Goal: Task Accomplishment & Management: Use online tool/utility

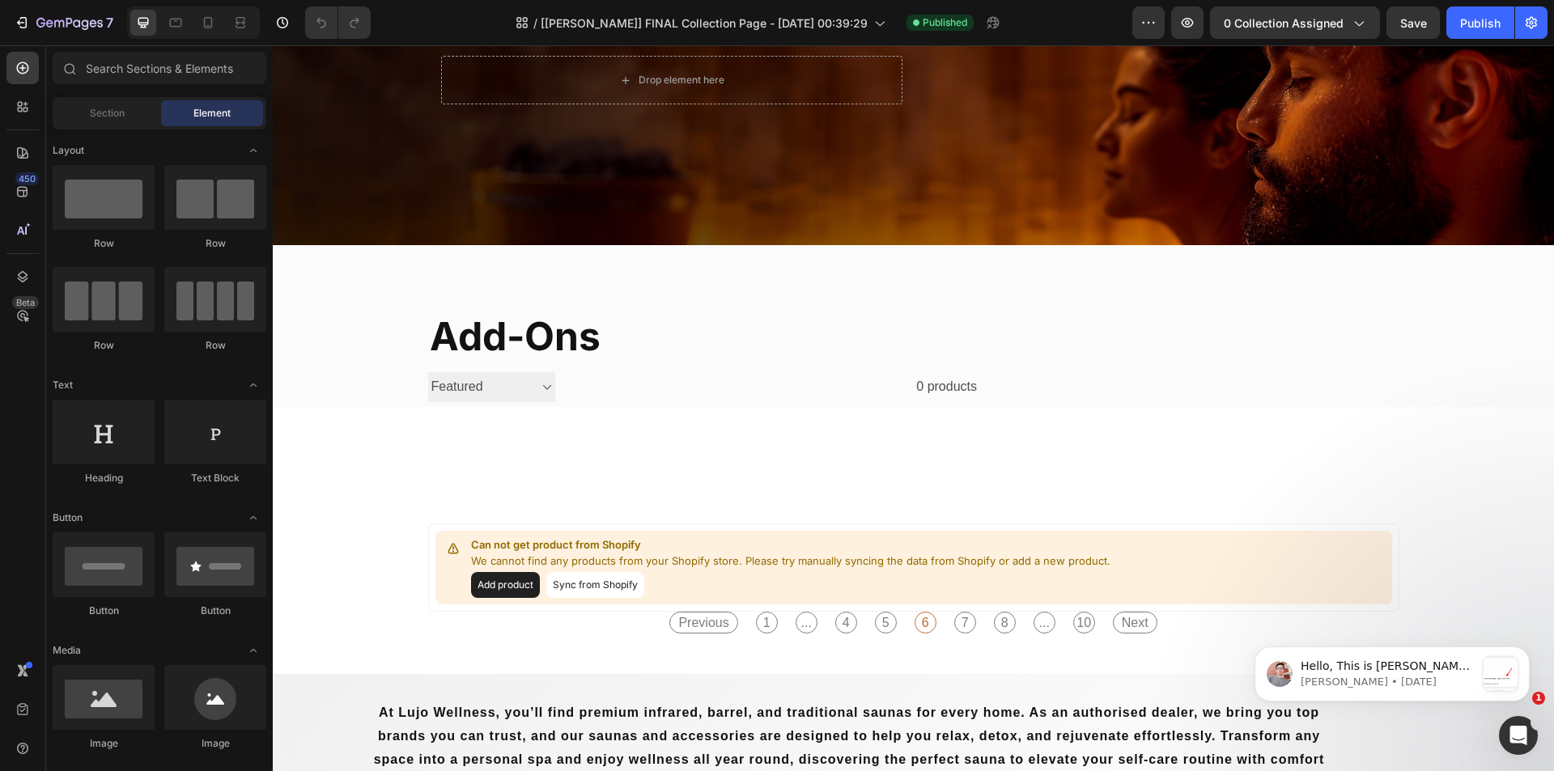
click at [1247, 619] on html "Hello, This is Harry again, joining the loop to continue assisting you with the…" at bounding box center [1392, 670] width 324 height 113
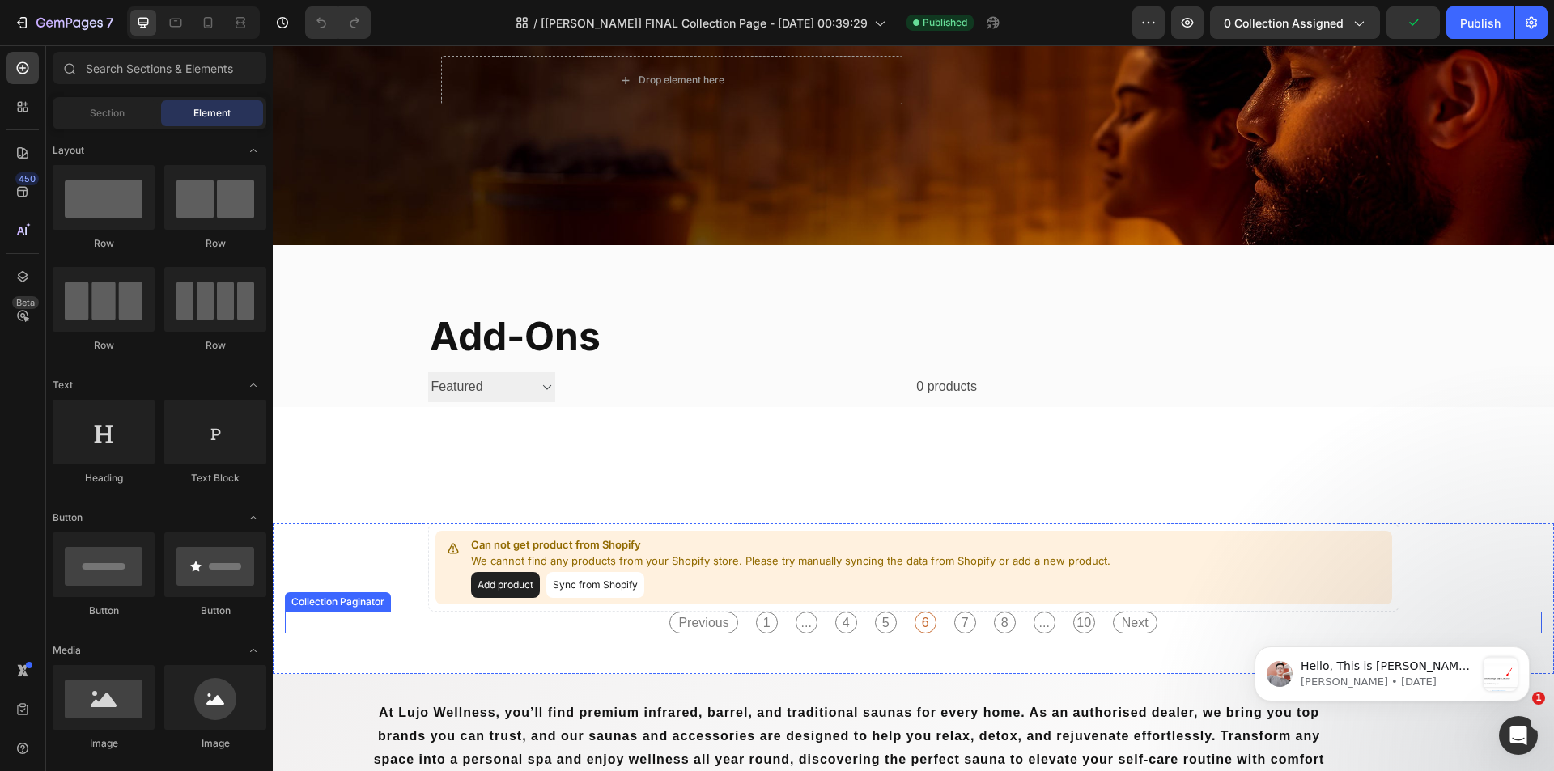
click at [1183, 620] on div "Previous 1 ... 4 5 6 7 8 ... 10 Next" at bounding box center [913, 623] width 1257 height 22
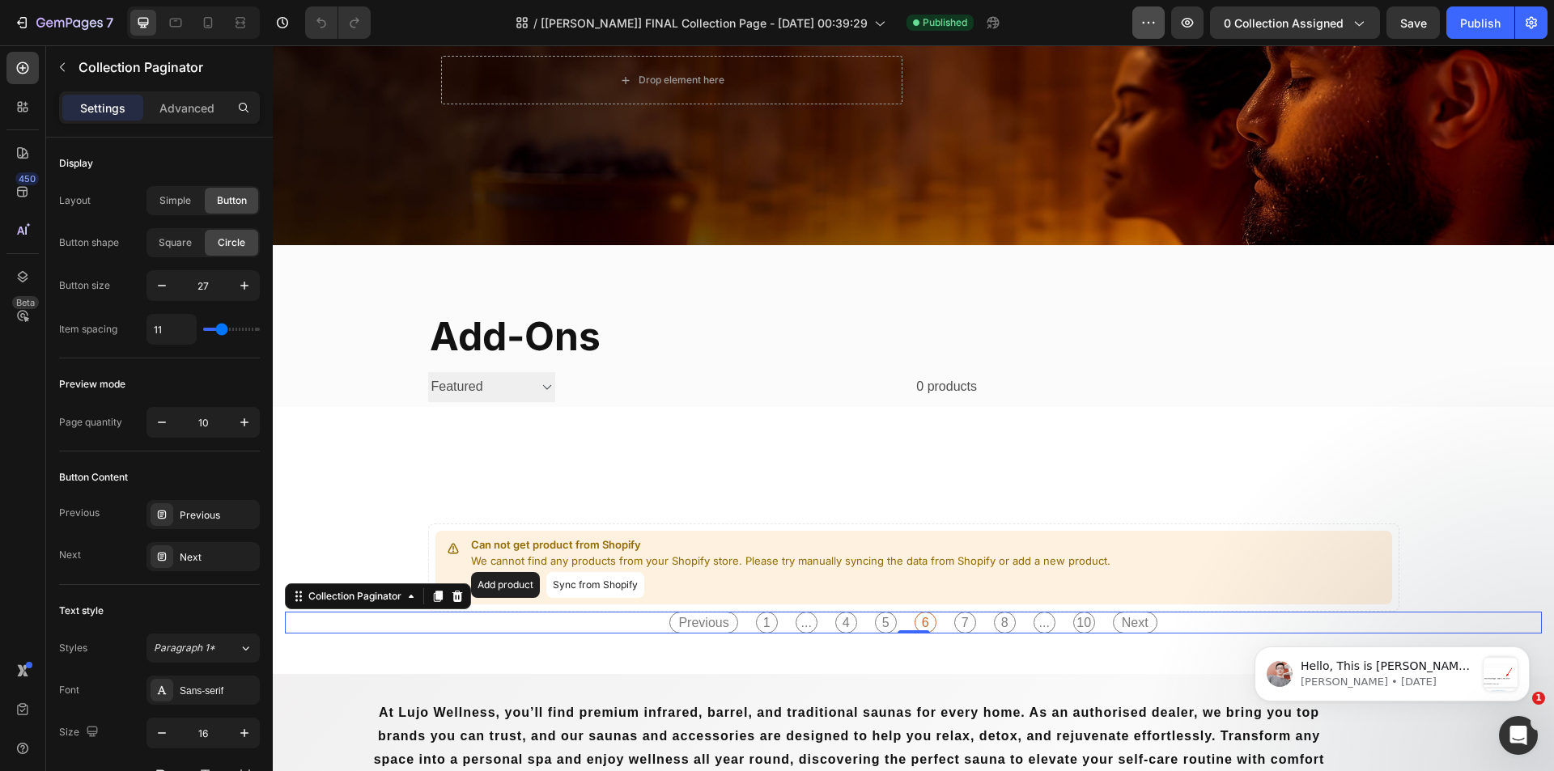
click at [1162, 22] on button "button" at bounding box center [1148, 22] width 32 height 32
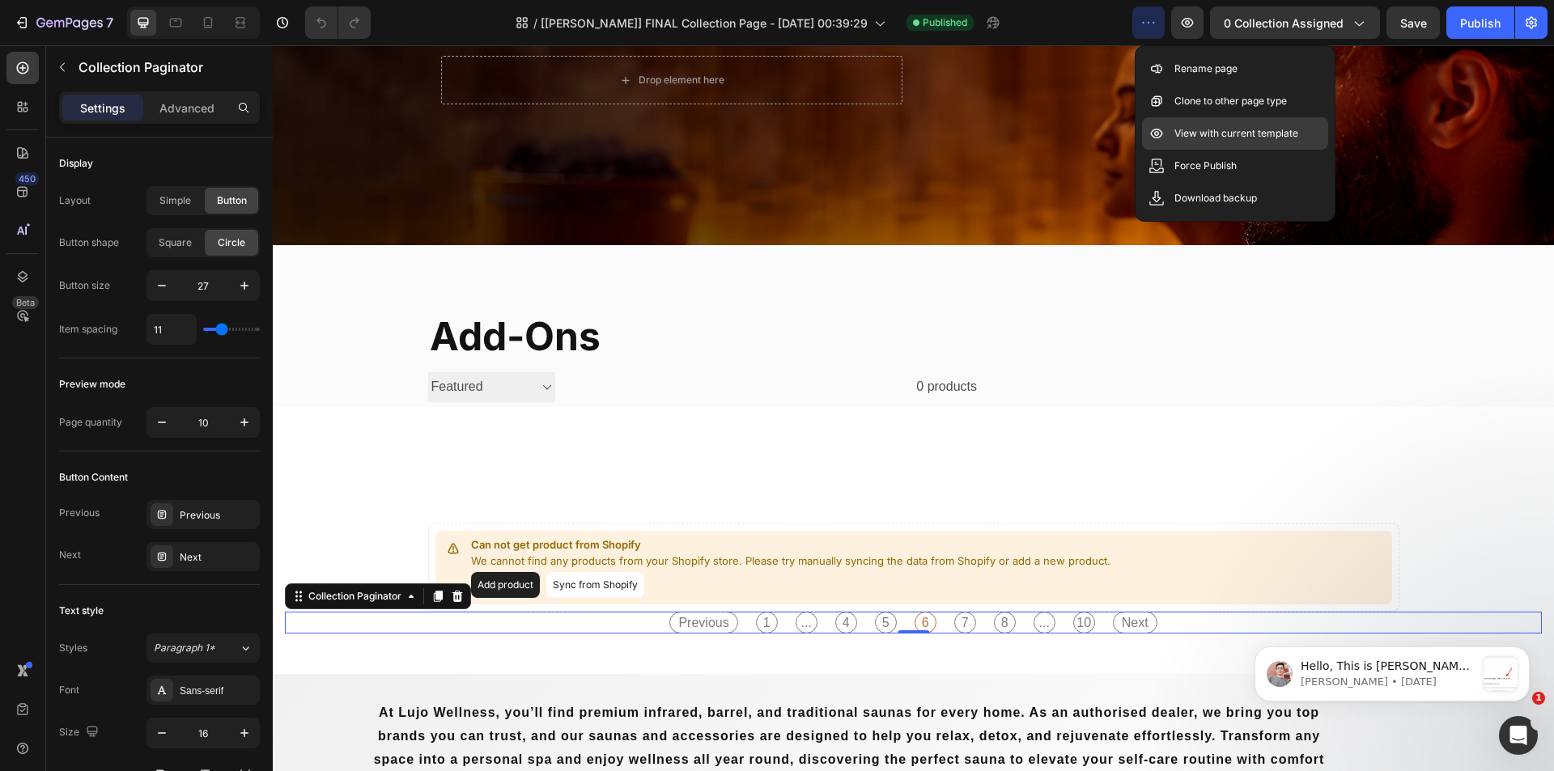
click at [1206, 143] on div "View with current template" at bounding box center [1235, 133] width 186 height 32
click at [917, 306] on div "add-ons Collection Title Sorting Best selling Featured Alphabetically, A-Z Alph…" at bounding box center [913, 326] width 1281 height 162
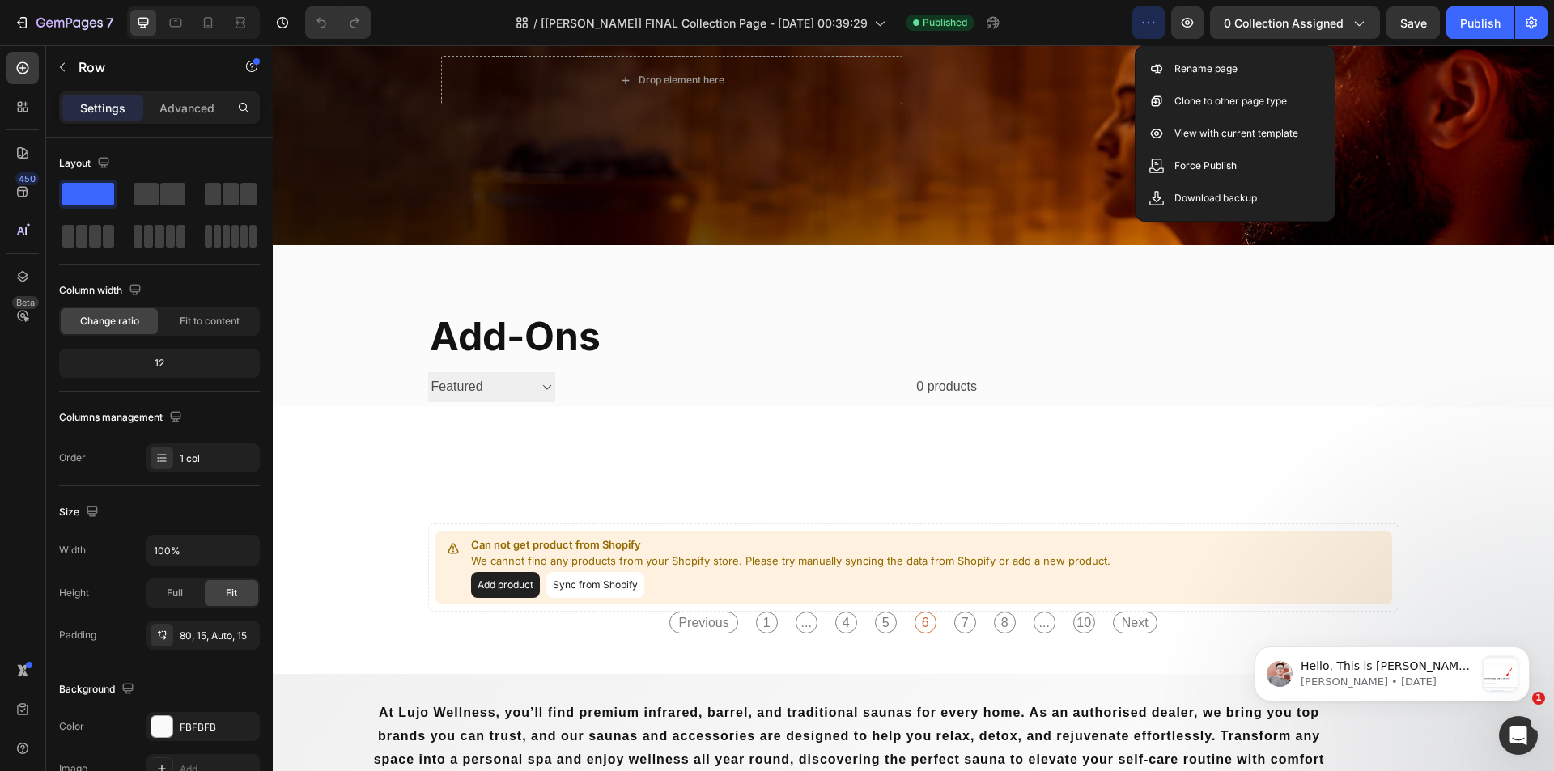
click at [860, 447] on div "Drop element here Row Row Section 1 add-ons Collection Title Sorting Best selli…" at bounding box center [913, 460] width 1281 height 1081
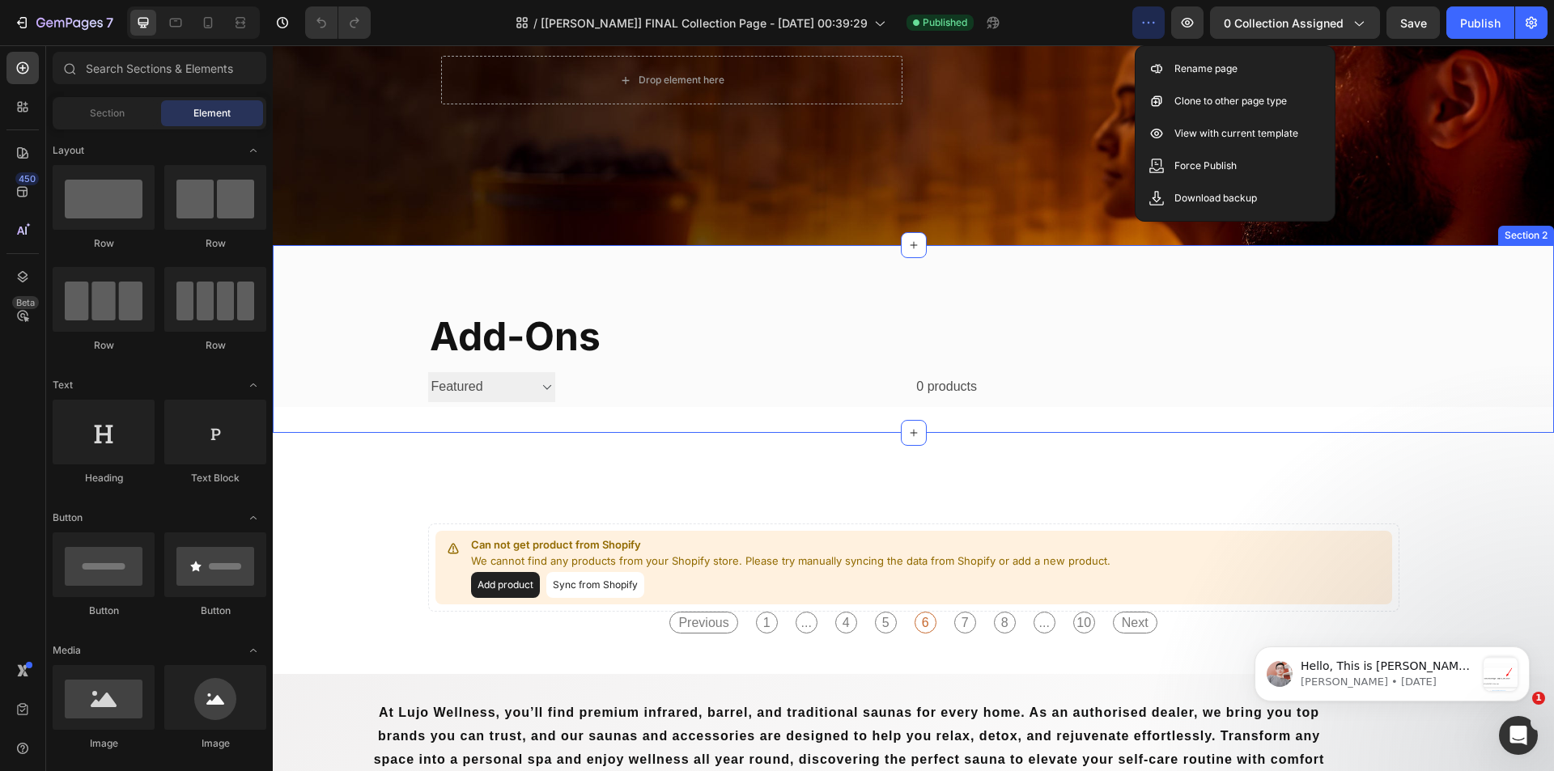
click at [771, 415] on div "add-ons Collection Title Sorting Best selling Featured Alphabetically, A-Z Alph…" at bounding box center [913, 339] width 1281 height 188
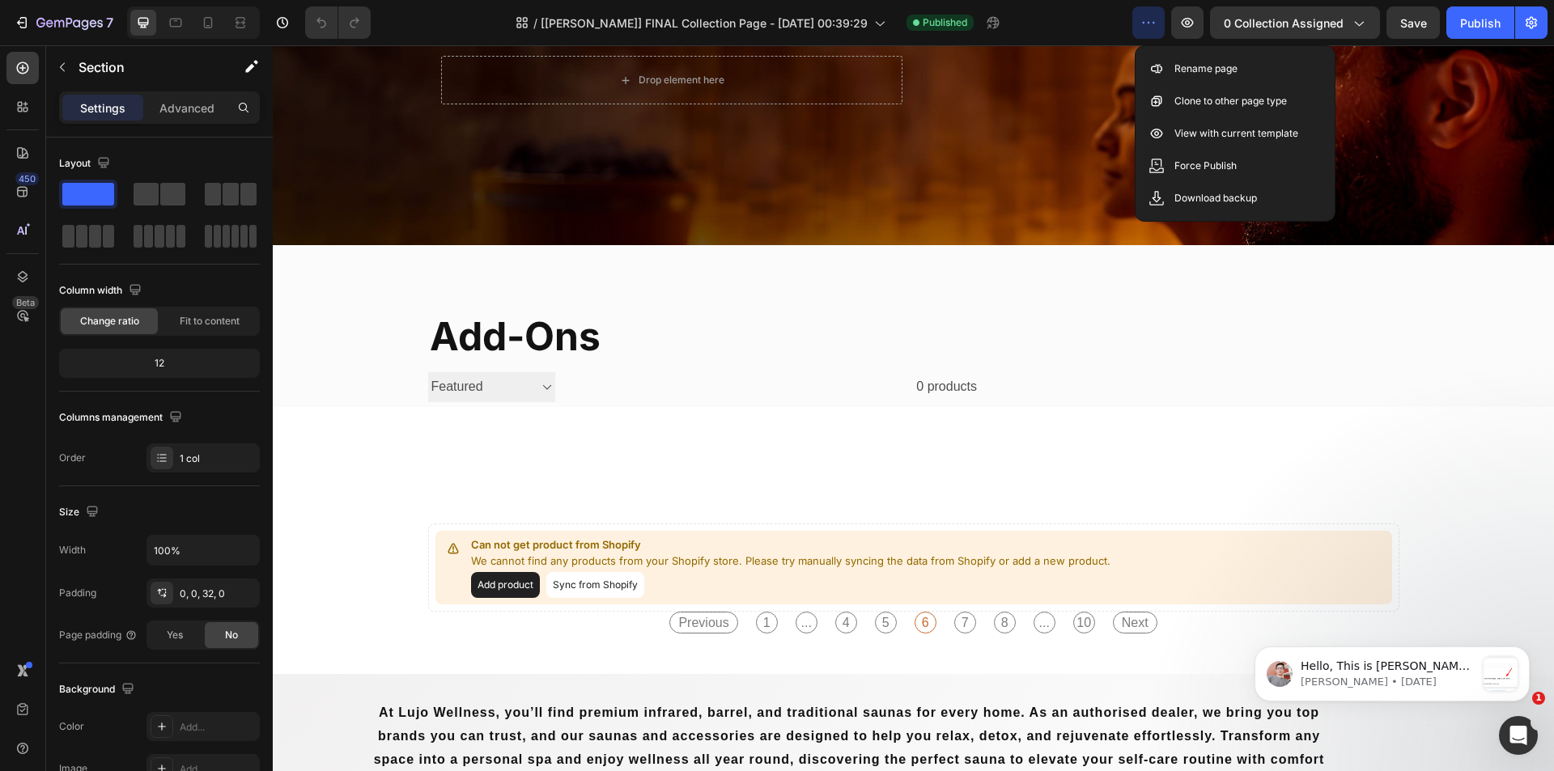
click at [626, 450] on div "Drop element here Row Row Section 1 add-ons Collection Title Sorting Best selli…" at bounding box center [913, 460] width 1281 height 1081
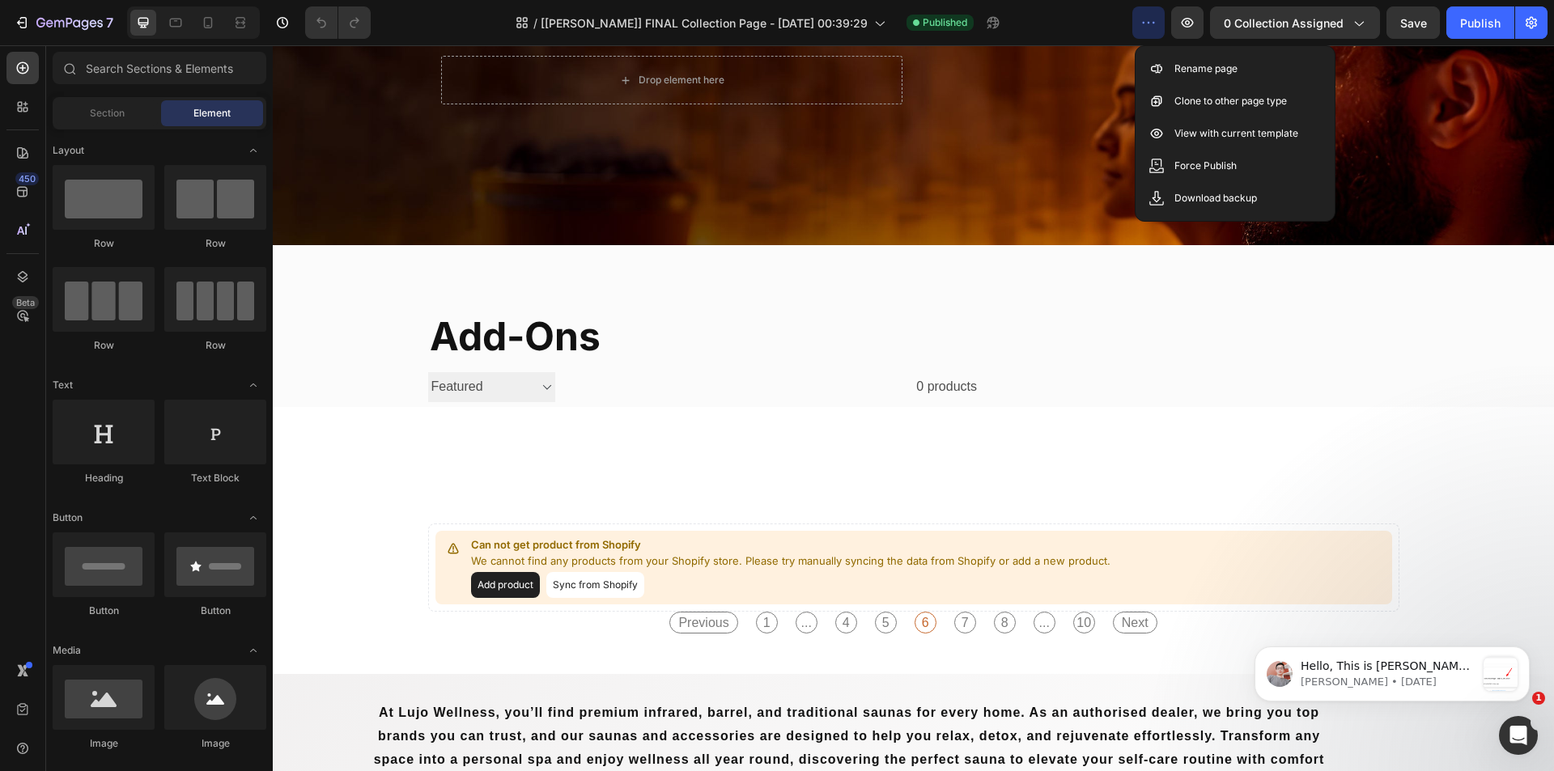
click at [597, 487] on div "Drop element here Row Row Section 1 add-ons Collection Title Sorting Best selli…" at bounding box center [913, 460] width 1281 height 1081
click at [559, 522] on div "Drop element here Row Row Section 1 add-ons Collection Title Sorting Best selli…" at bounding box center [913, 460] width 1281 height 1081
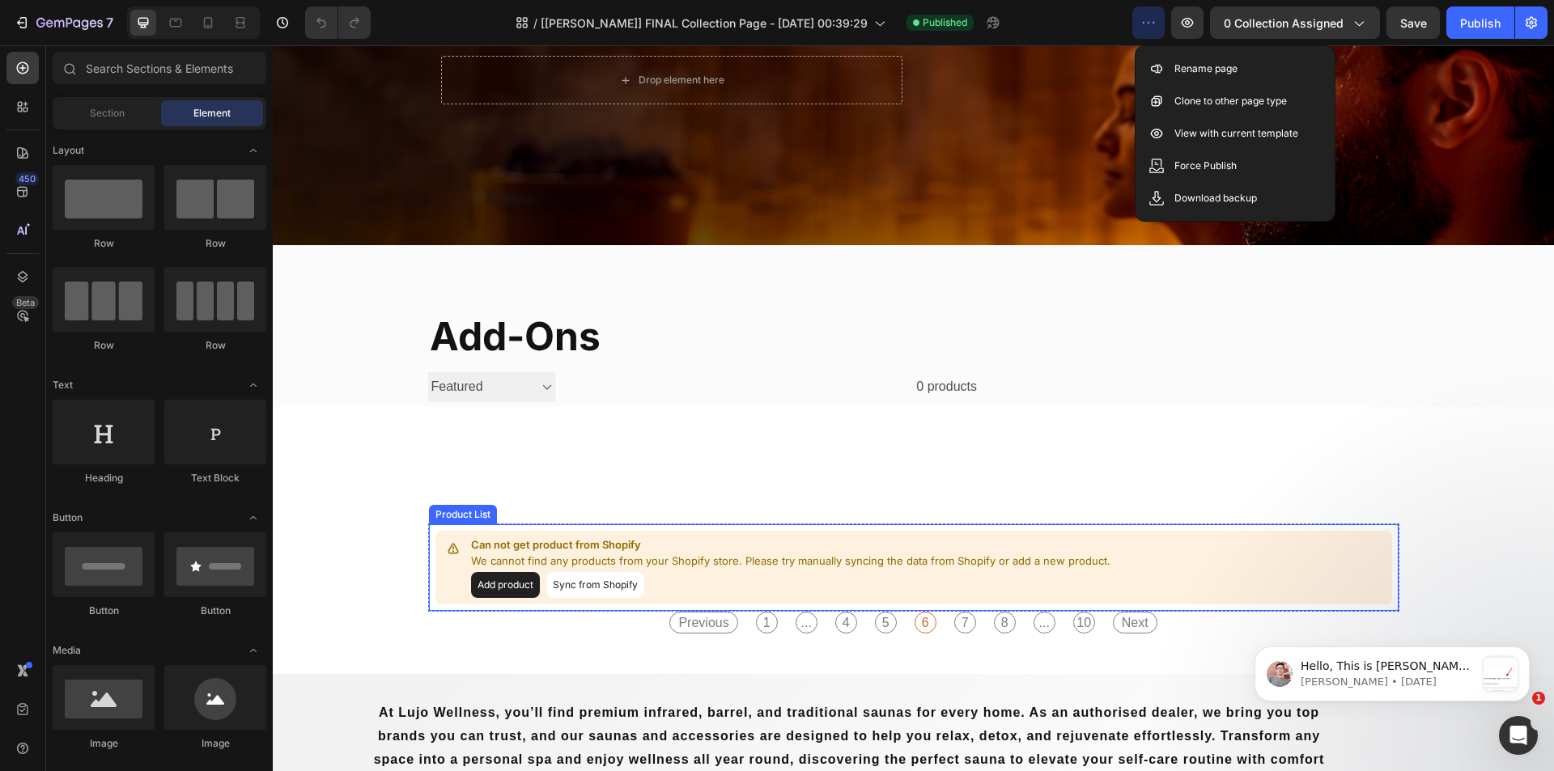
click at [537, 537] on p "Can not get product from Shopify" at bounding box center [790, 545] width 639 height 16
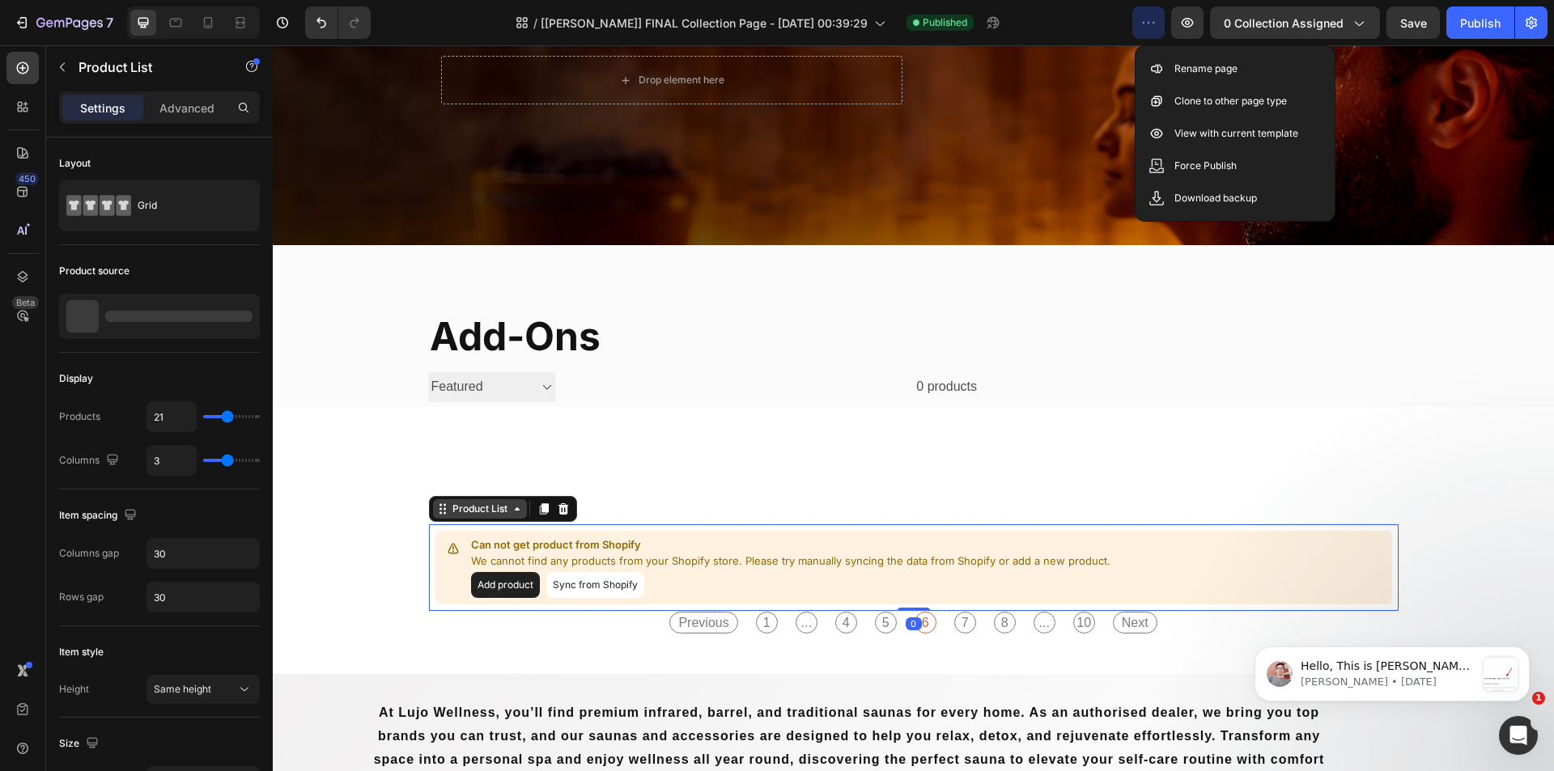
click at [454, 512] on div "Product List" at bounding box center [480, 509] width 62 height 15
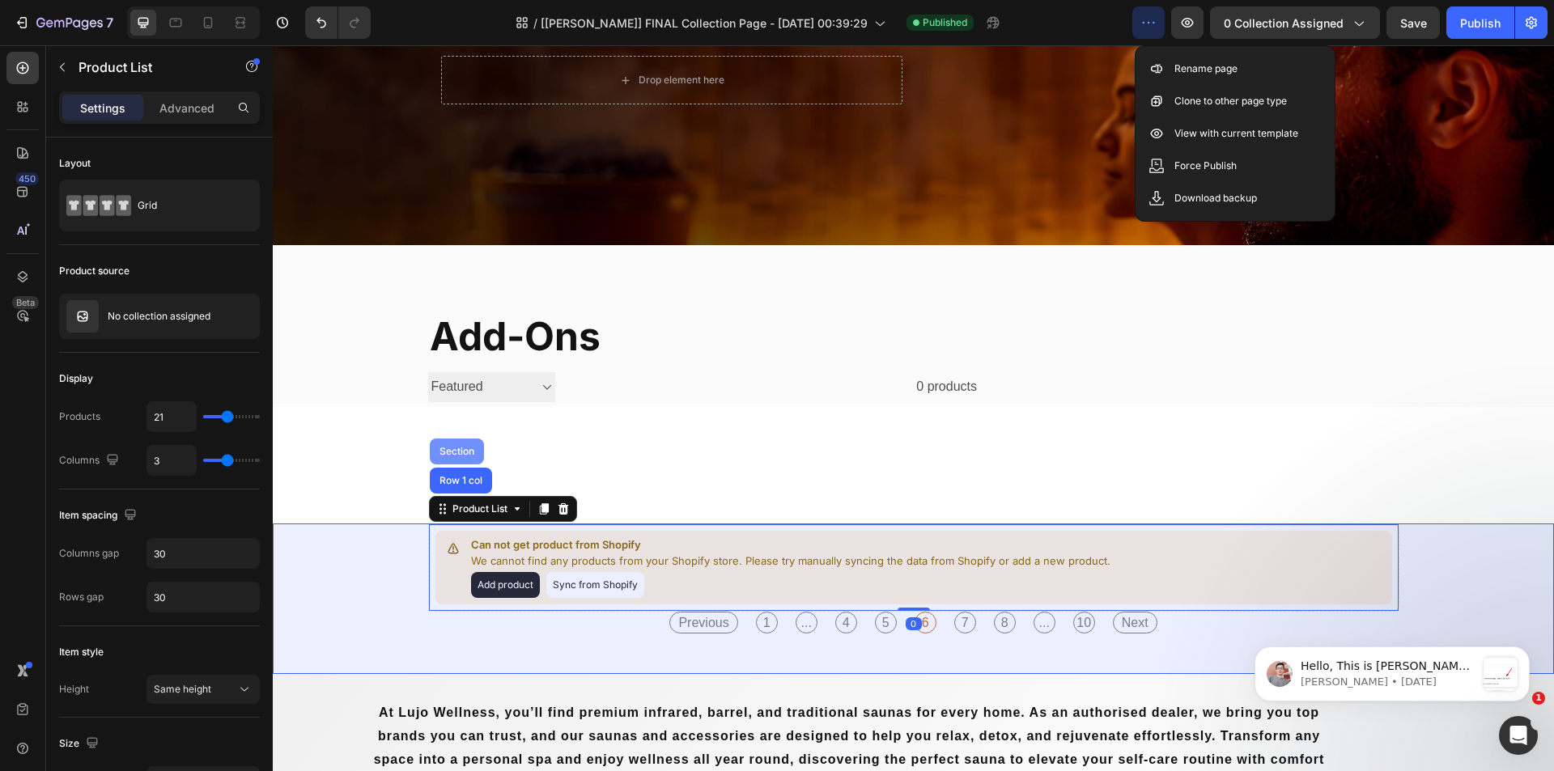
click at [458, 452] on div "Section" at bounding box center [456, 452] width 41 height 10
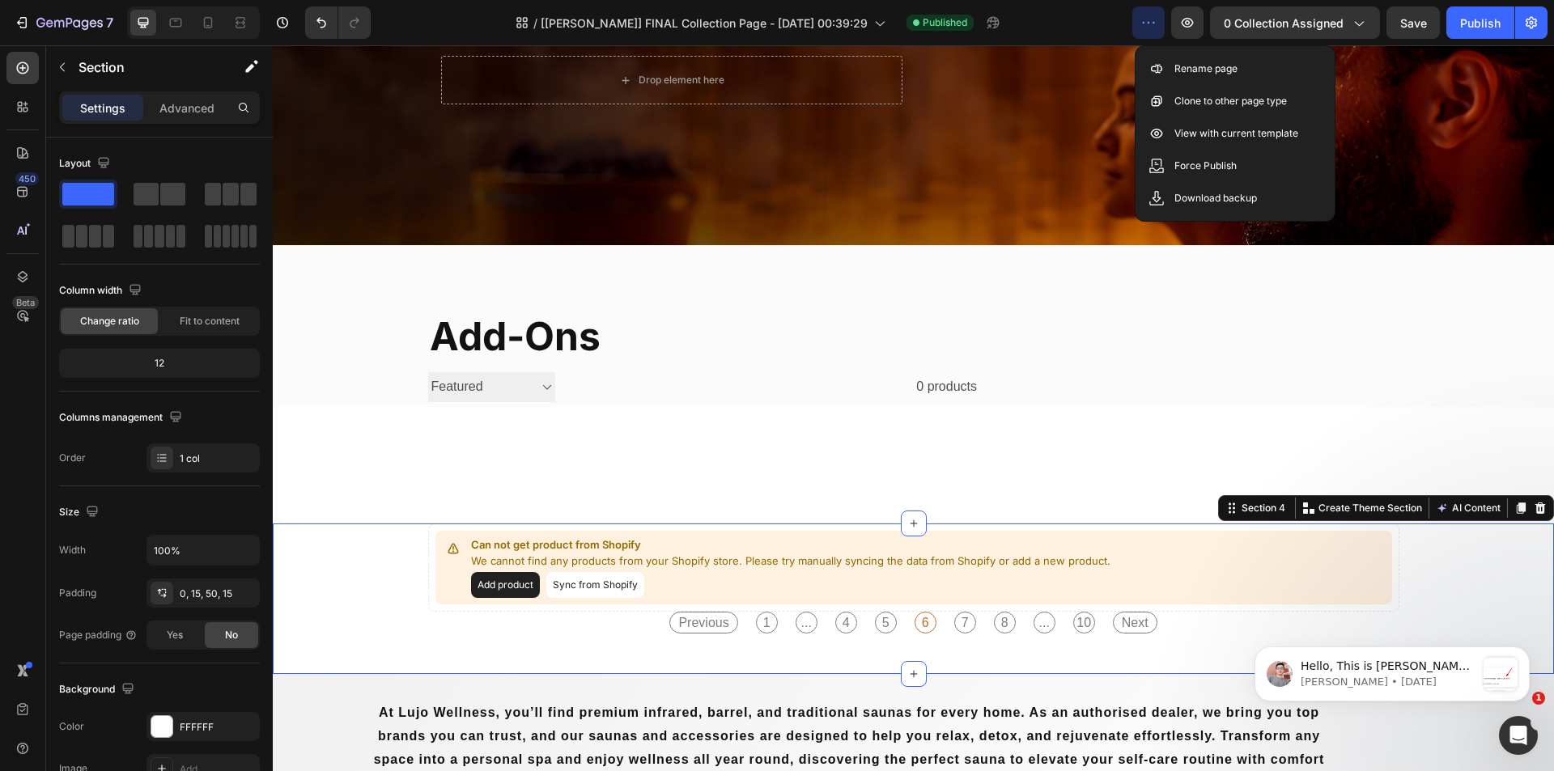
click at [371, 584] on div "Can not get product from Shopify We cannot find any products from your Shopify …" at bounding box center [913, 579] width 1257 height 110
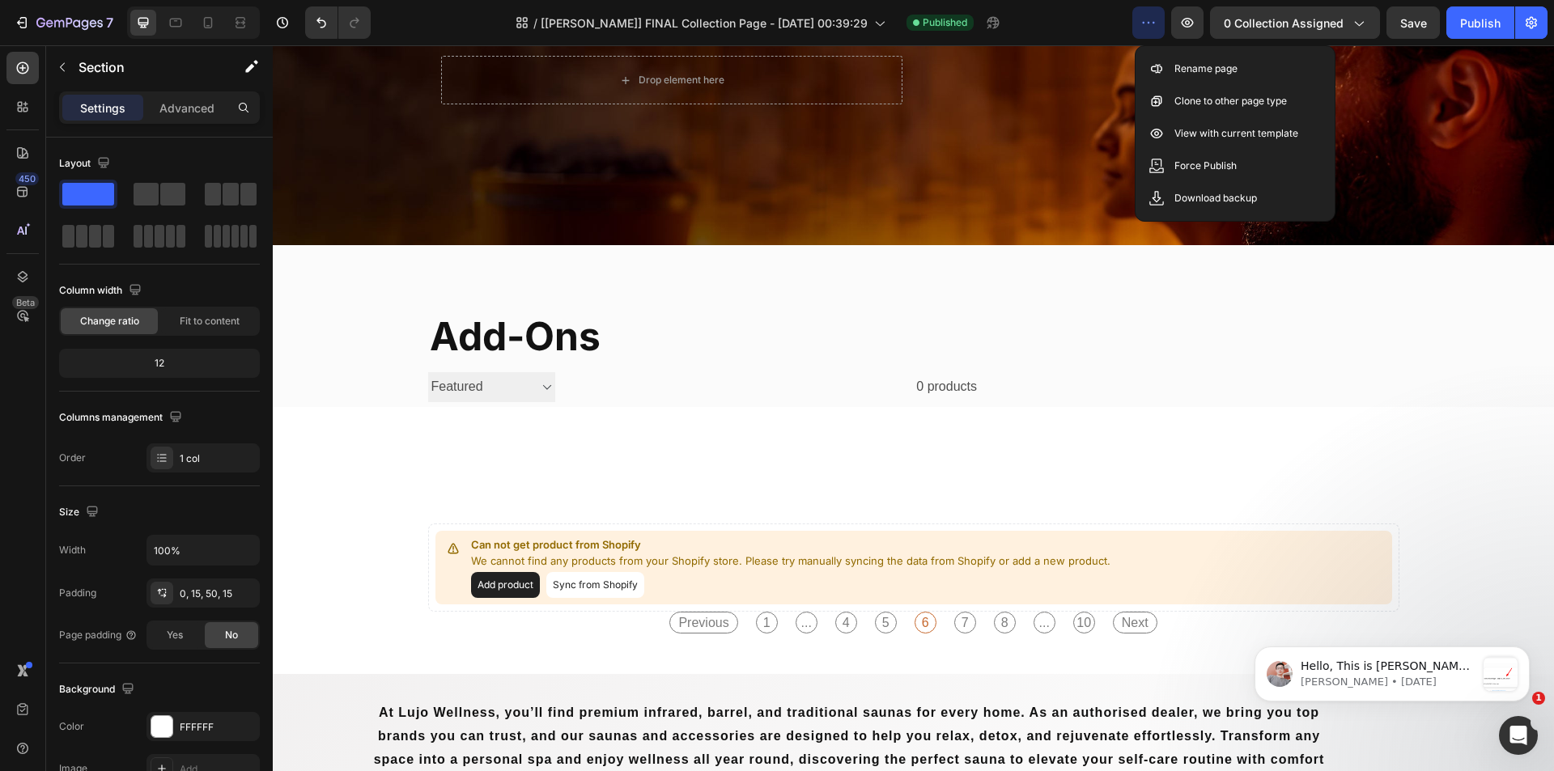
click at [643, 442] on div "Drop element here Row Row Section 1 add-ons Collection Title Sorting Best selli…" at bounding box center [913, 460] width 1281 height 1081
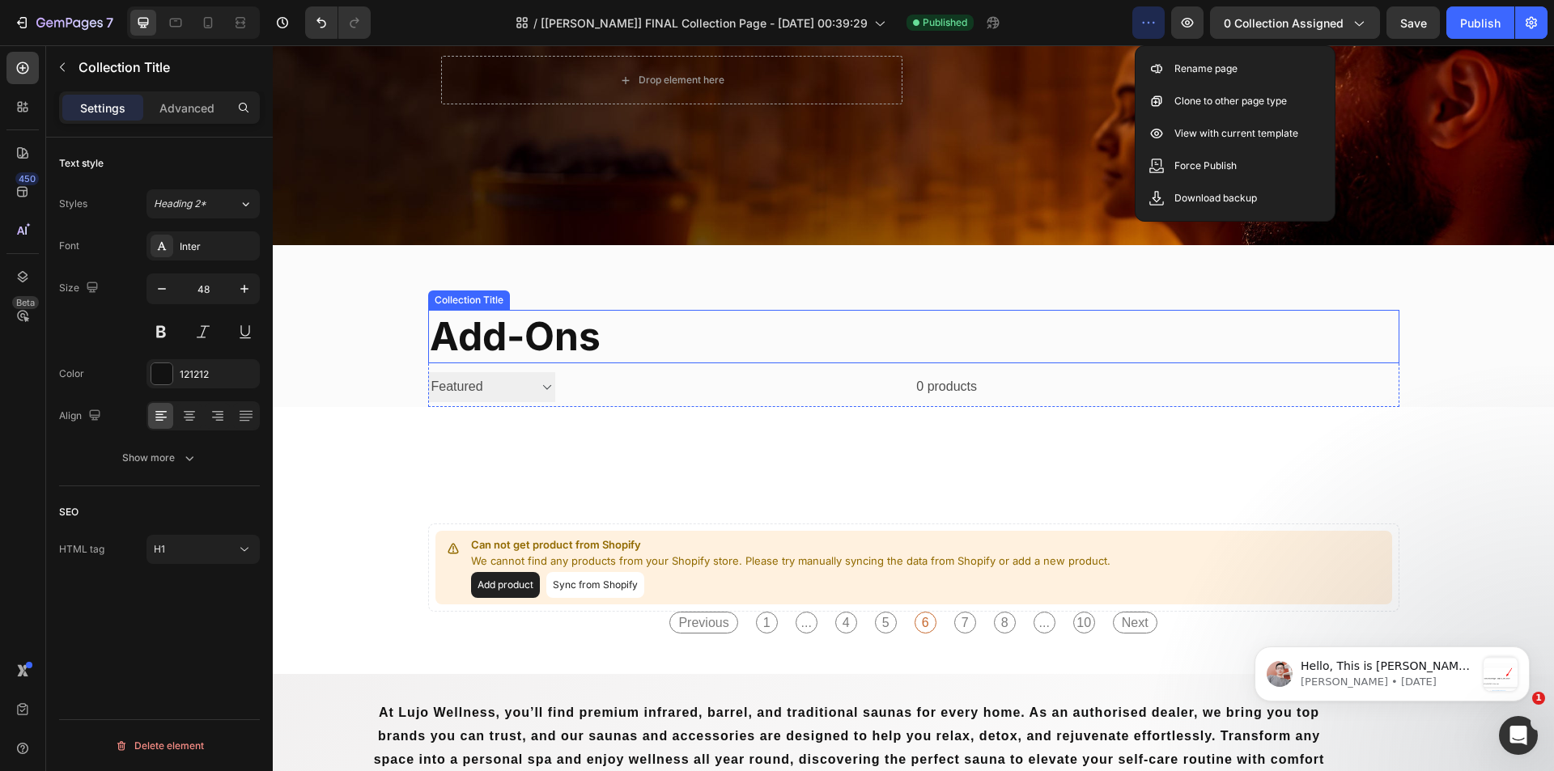
click at [502, 322] on h1 "add-ons" at bounding box center [913, 336] width 971 height 53
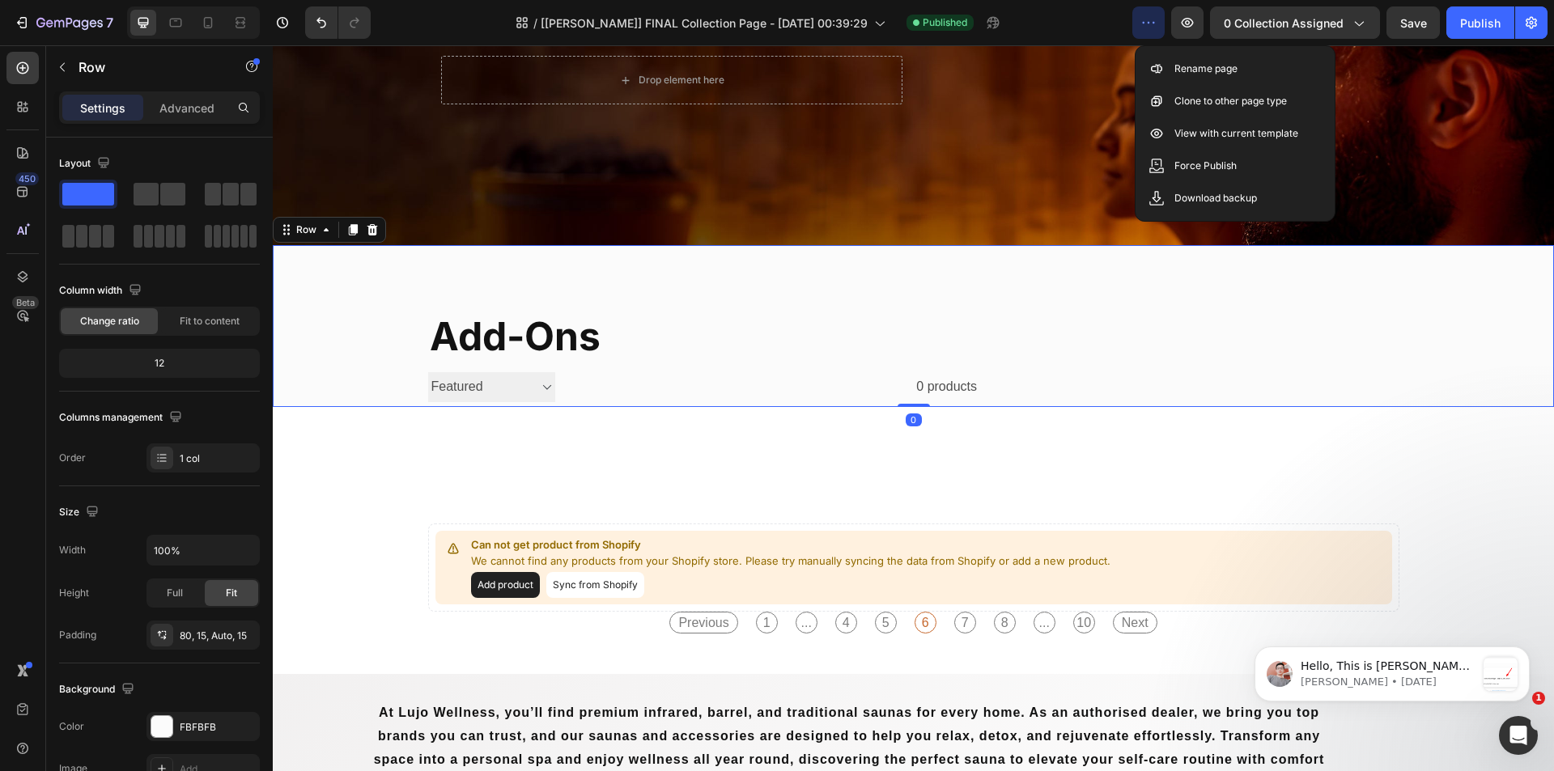
click at [495, 274] on div "add-ons Collection Title Sorting Best selling Featured Alphabetically, A-Z Alph…" at bounding box center [913, 326] width 1281 height 162
